Goal: Transaction & Acquisition: Purchase product/service

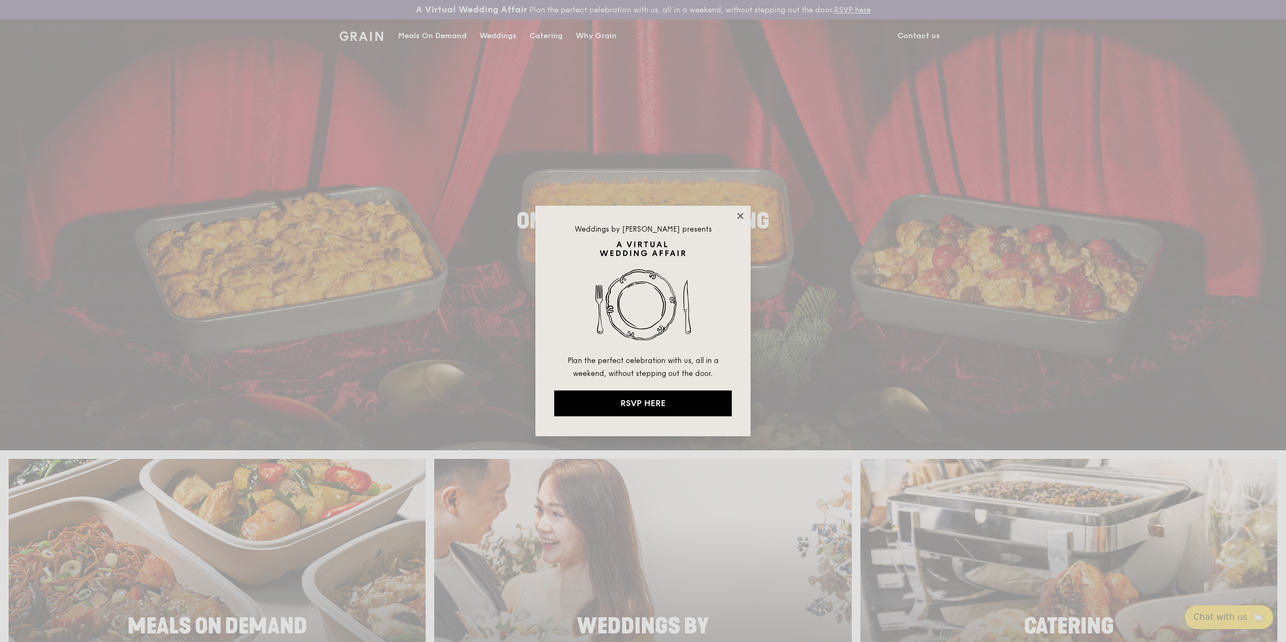
click at [744, 217] on icon at bounding box center [741, 216] width 10 height 10
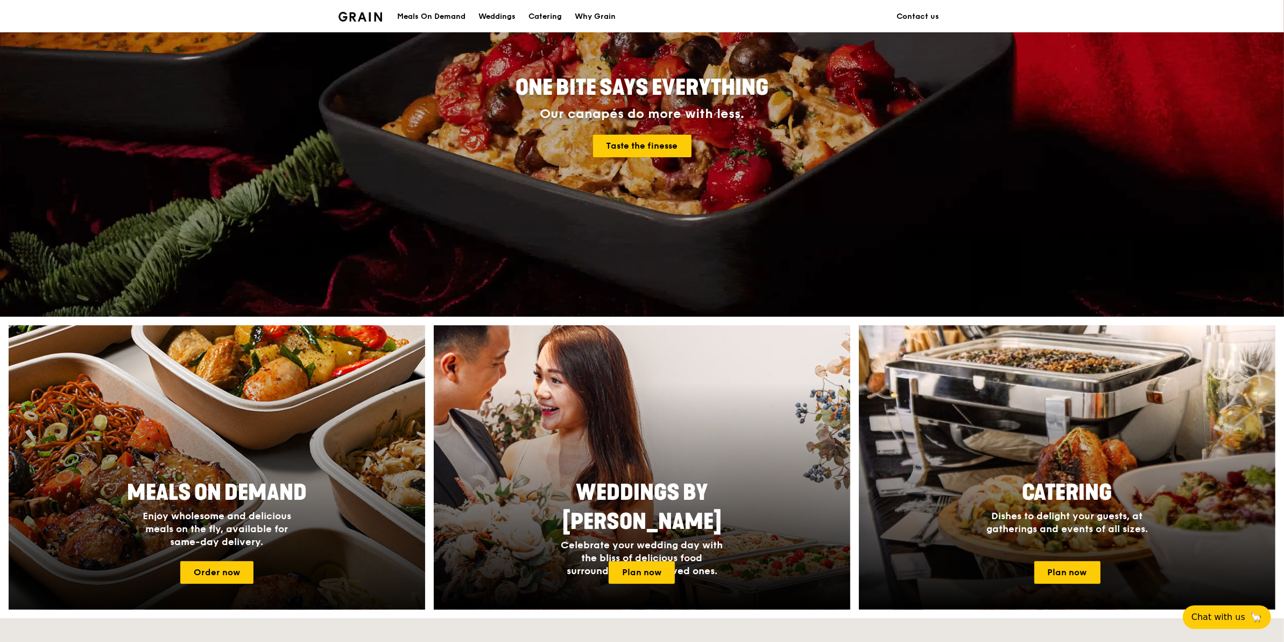
scroll to position [135, 0]
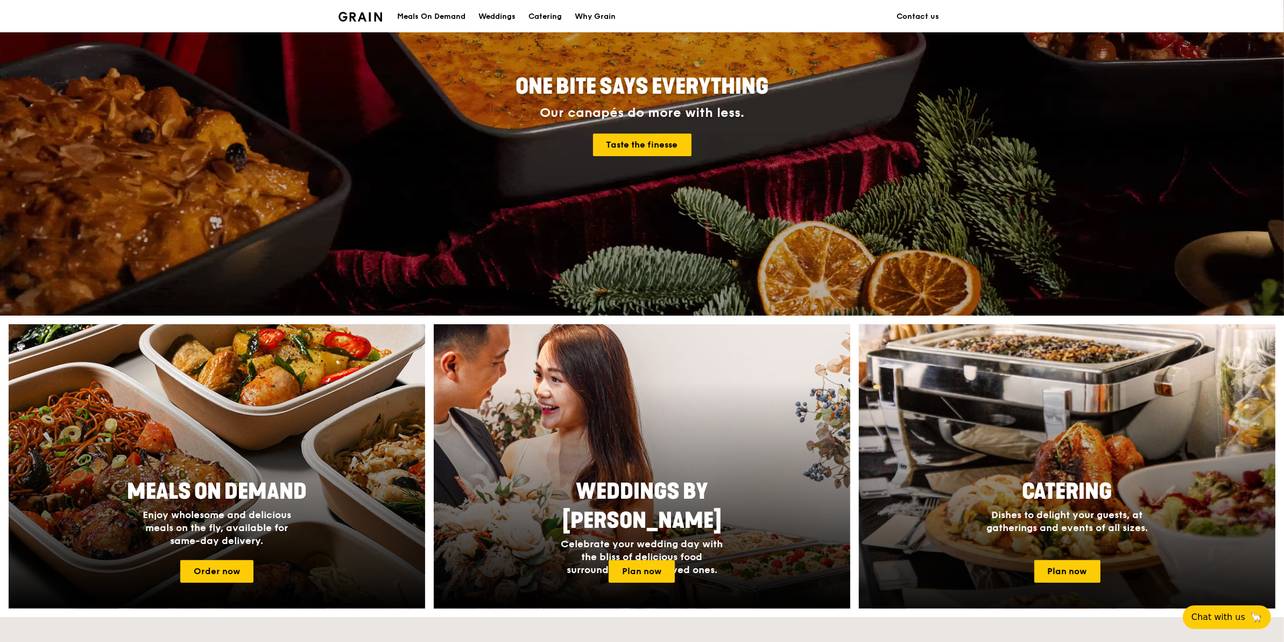
click at [1061, 508] on h4 "Dishes to delight your guests, at gatherings and events of all sizes." at bounding box center [1067, 521] width 172 height 26
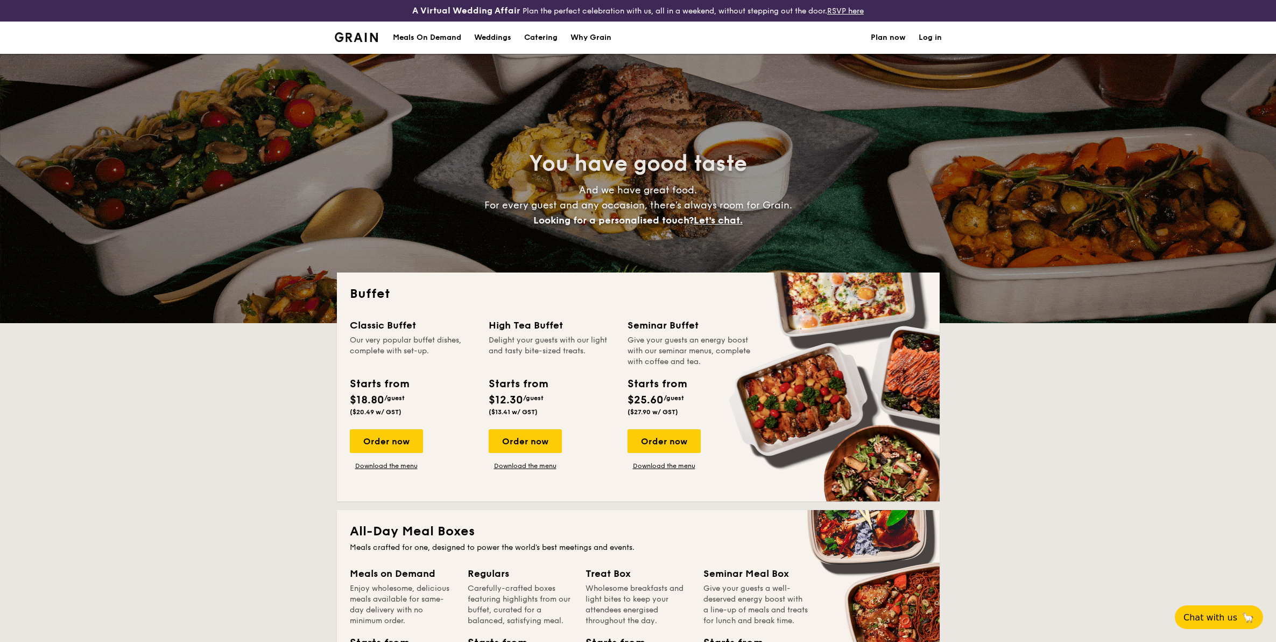
select select
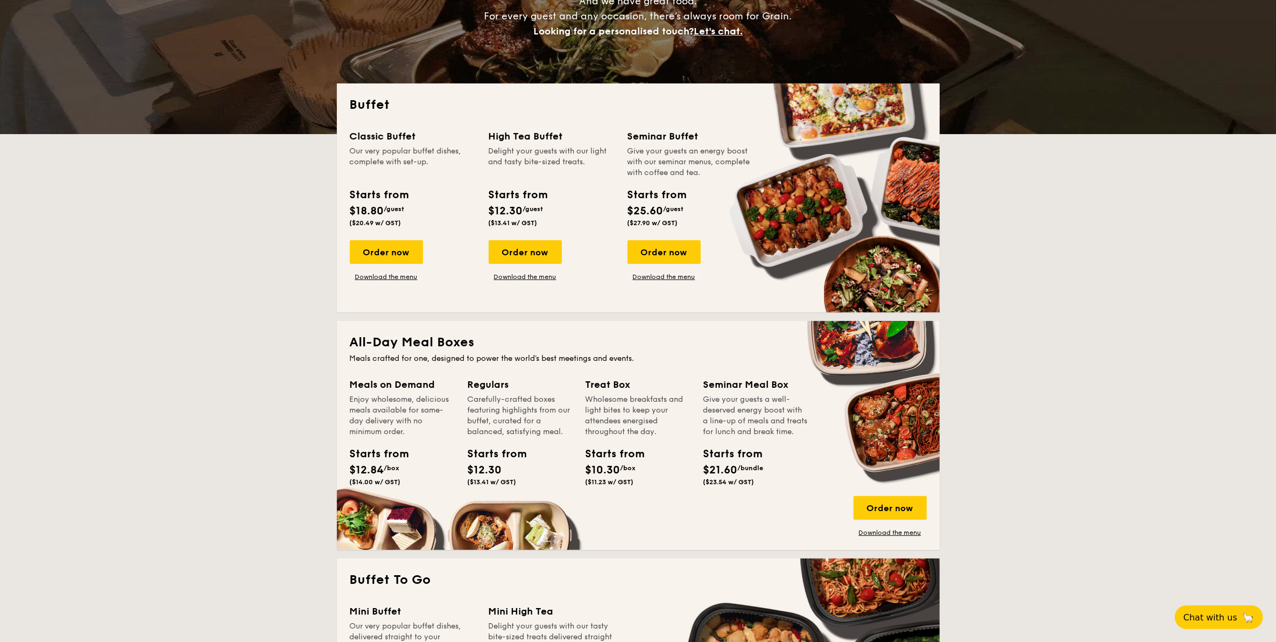
scroll to position [202, 0]
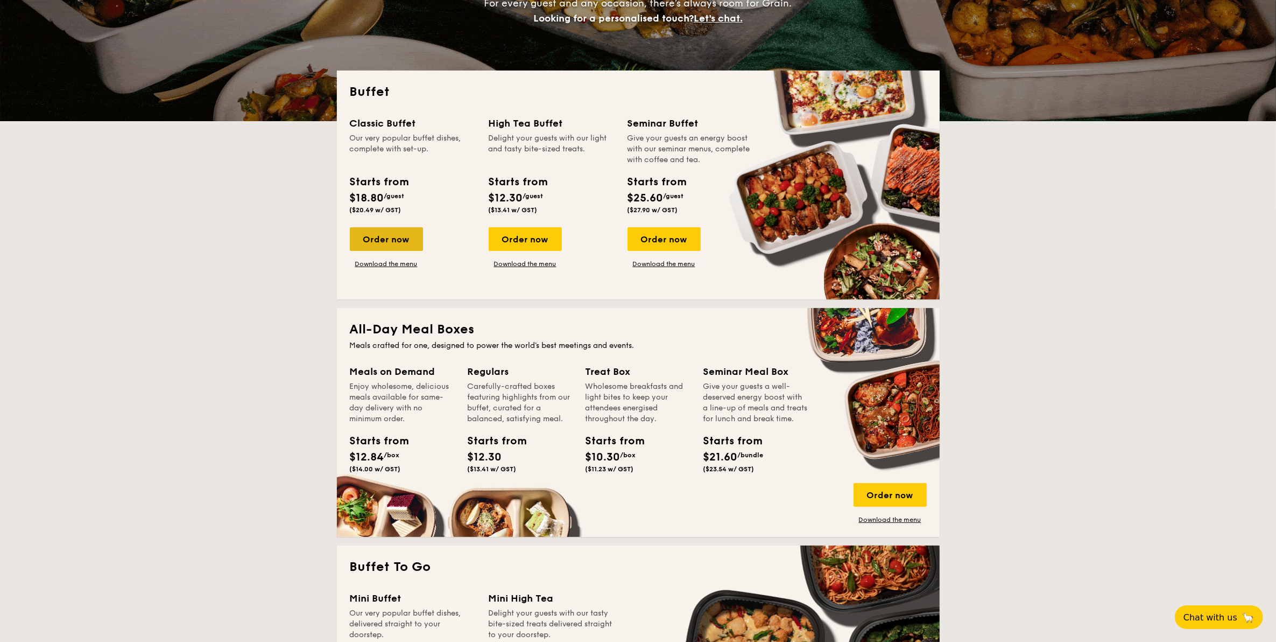
click at [405, 234] on div "Order now" at bounding box center [386, 239] width 73 height 24
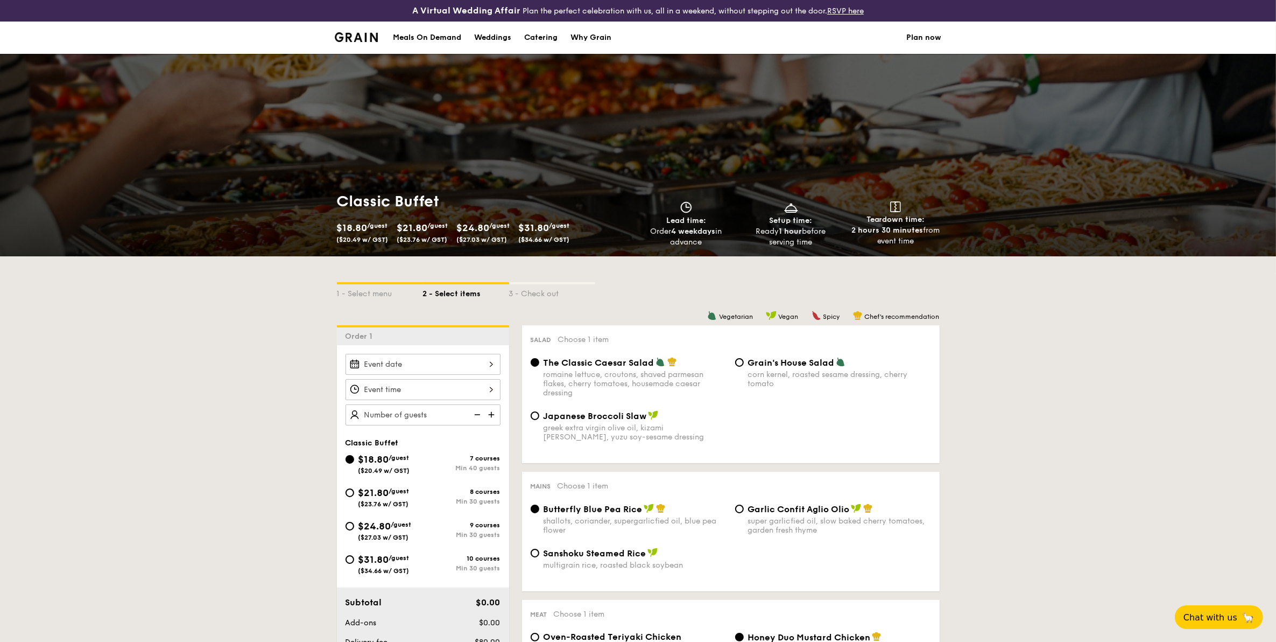
click at [478, 36] on div "Weddings" at bounding box center [492, 38] width 37 height 32
